Goal: Find specific page/section: Find specific page/section

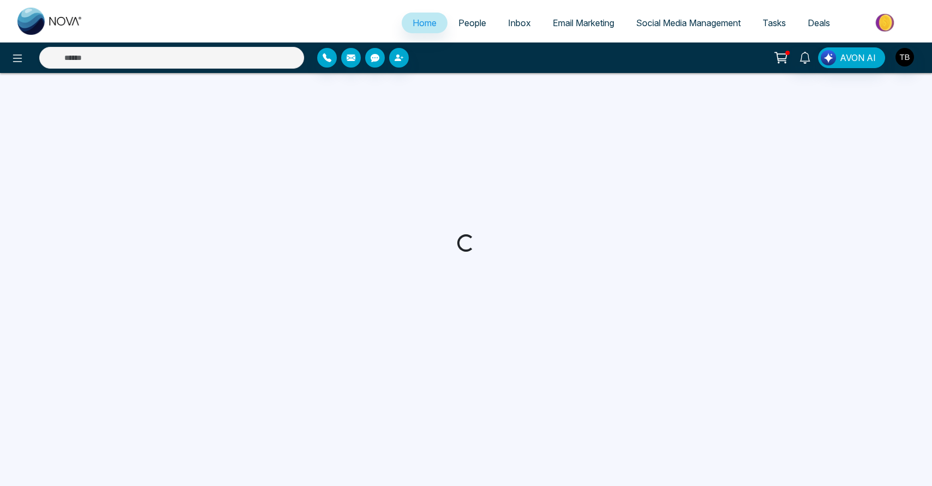
select select "*"
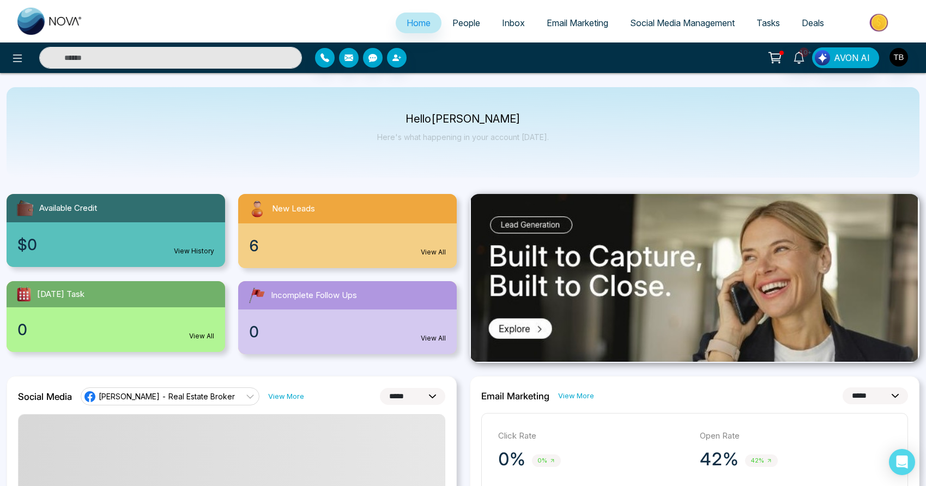
click at [428, 257] on link "View All" at bounding box center [433, 252] width 25 height 10
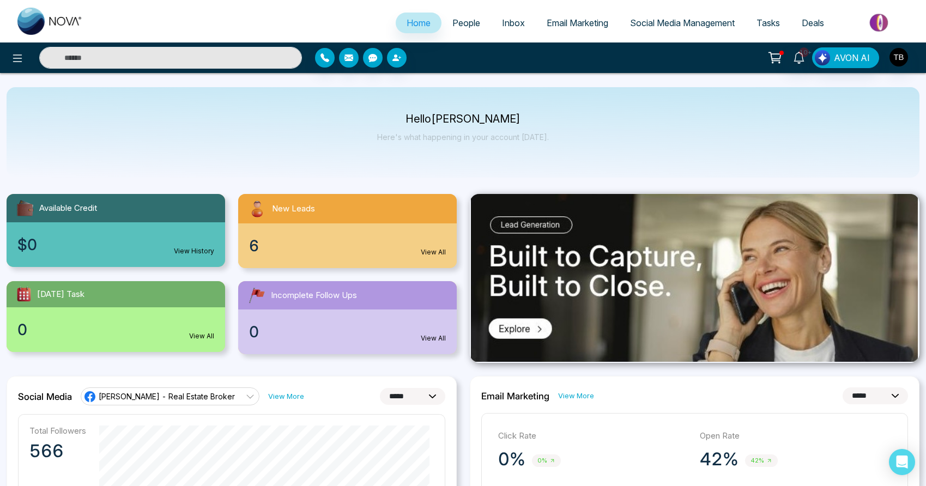
click at [421, 257] on link "View All" at bounding box center [433, 252] width 25 height 10
